Goal: Navigation & Orientation: Find specific page/section

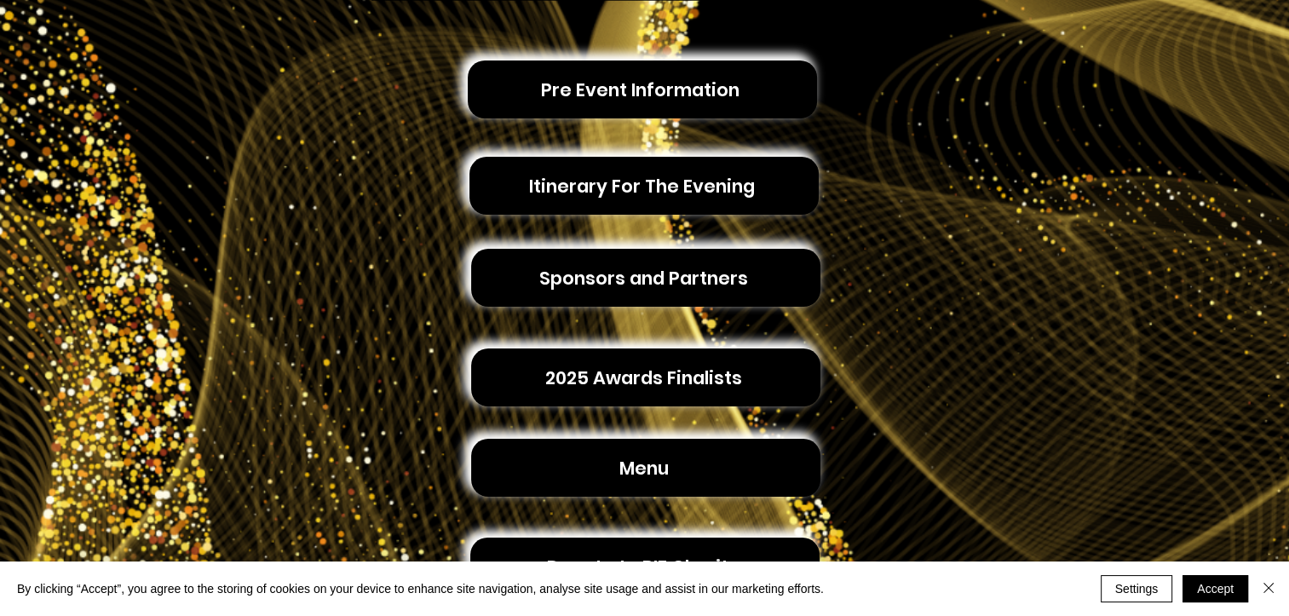
scroll to position [484, 0]
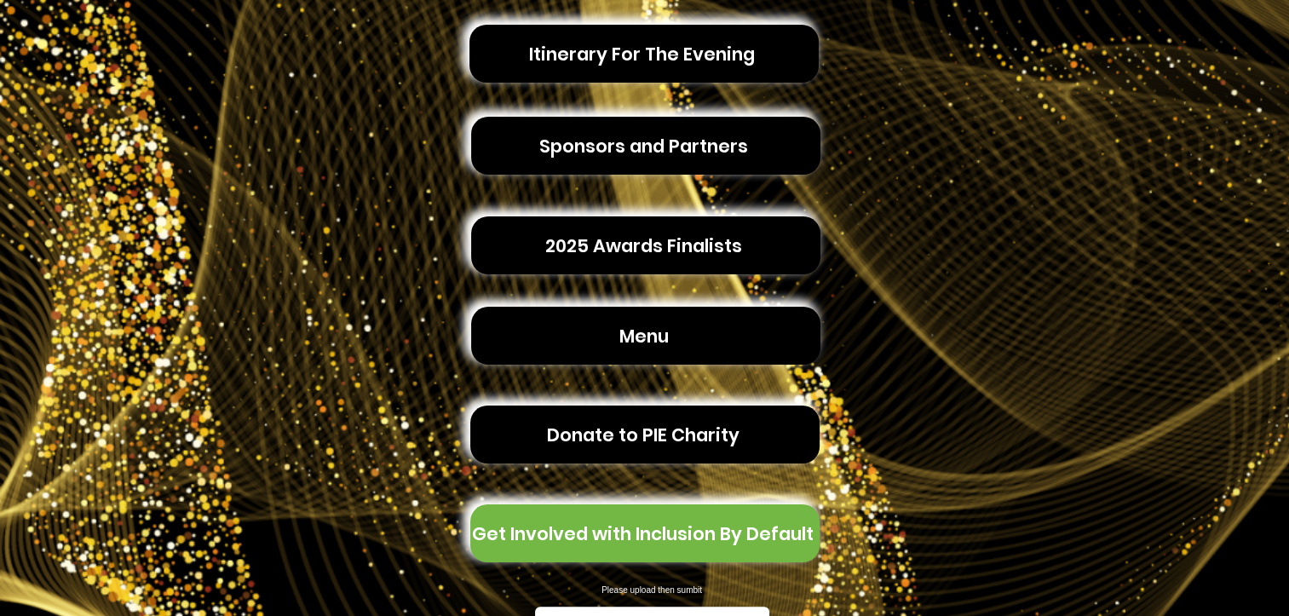
scroll to position [619, 0]
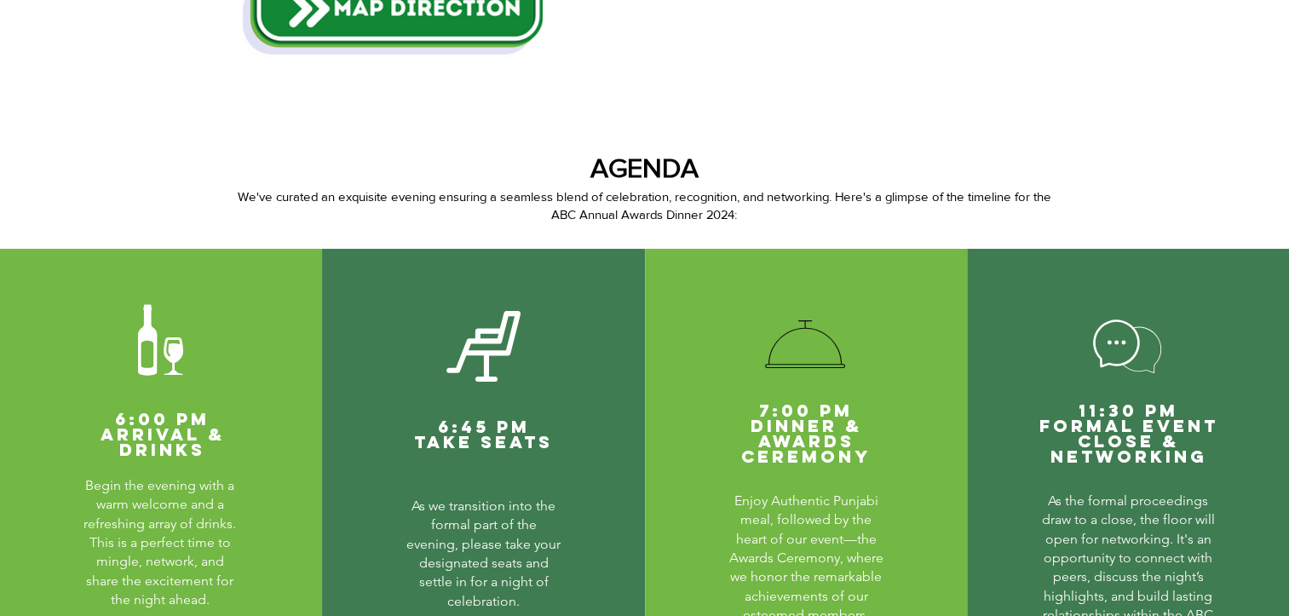
scroll to position [572, 0]
